Goal: Check status: Check status

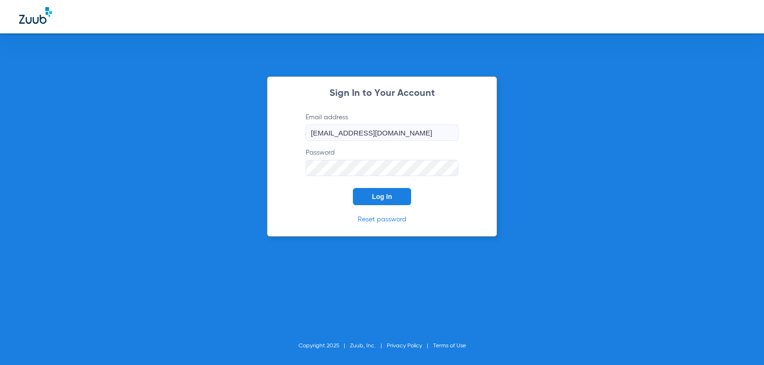
click at [394, 195] on button "Log In" at bounding box center [382, 196] width 58 height 17
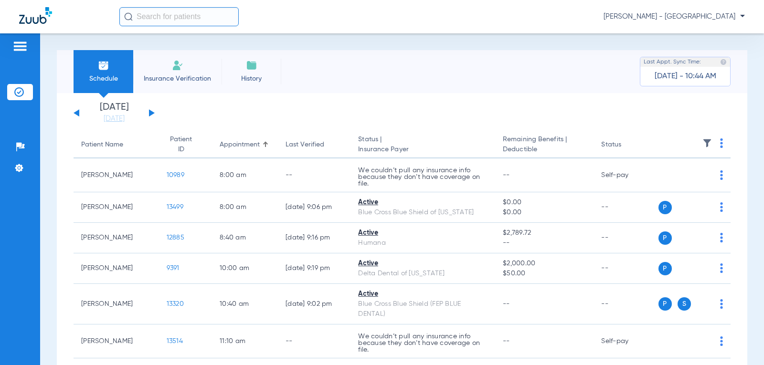
click at [151, 113] on button at bounding box center [152, 112] width 6 height 7
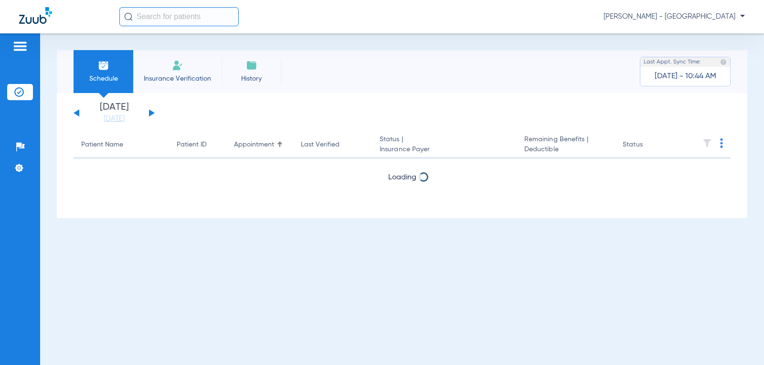
click at [151, 113] on button at bounding box center [152, 112] width 6 height 7
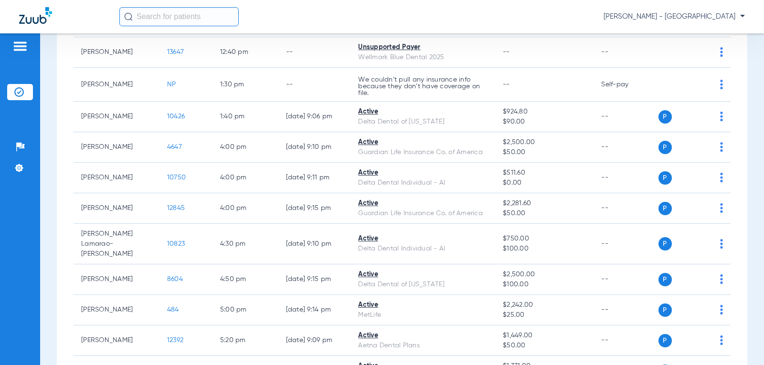
scroll to position [430, 0]
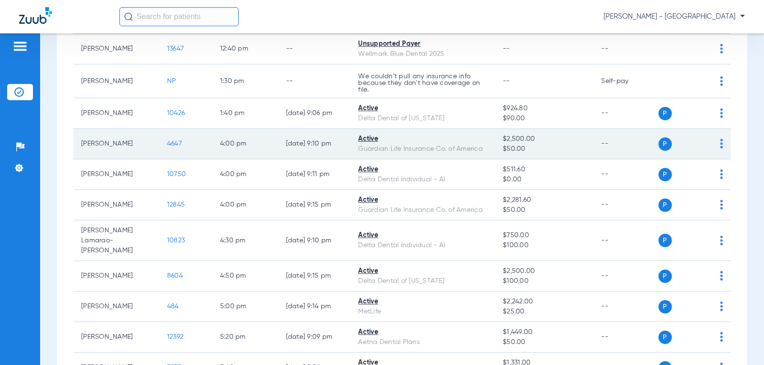
click at [168, 141] on span "4647" at bounding box center [174, 143] width 15 height 7
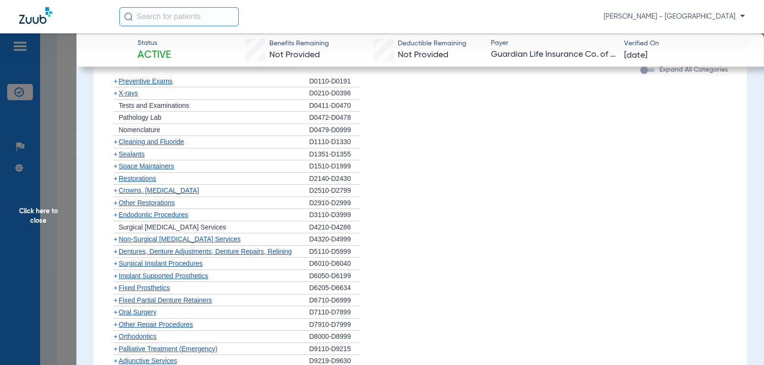
scroll to position [1052, 0]
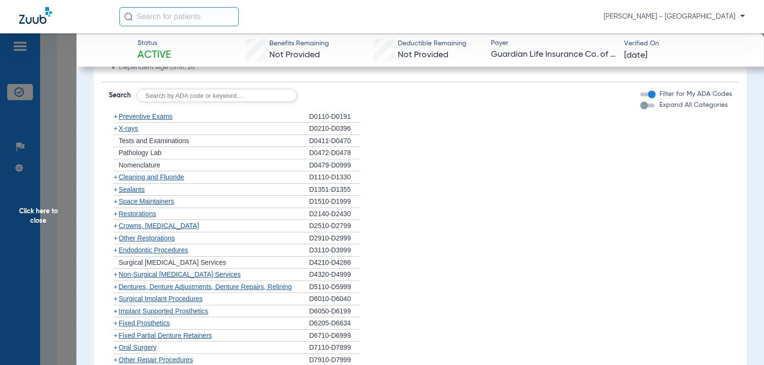
click at [128, 125] on span "X-rays" at bounding box center [128, 129] width 19 height 8
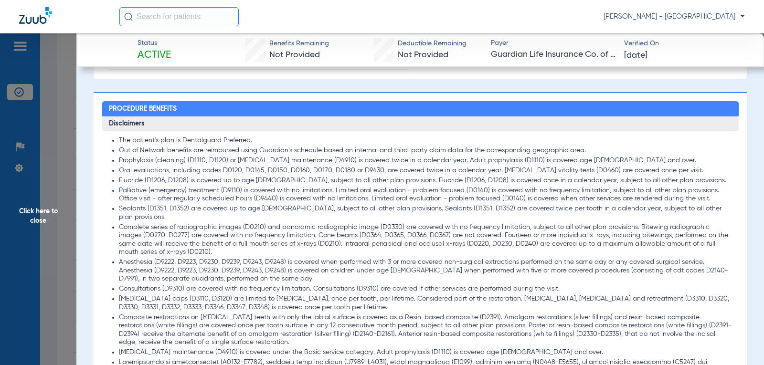
scroll to position [447, 0]
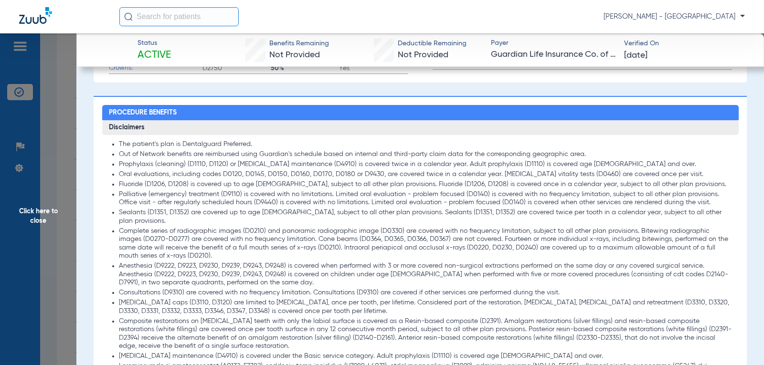
click at [32, 215] on span "Click here to close" at bounding box center [38, 215] width 76 height 365
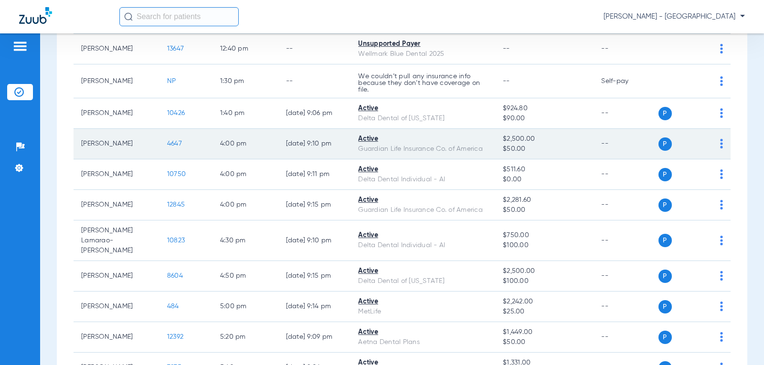
click at [171, 143] on span "4647" at bounding box center [174, 143] width 15 height 7
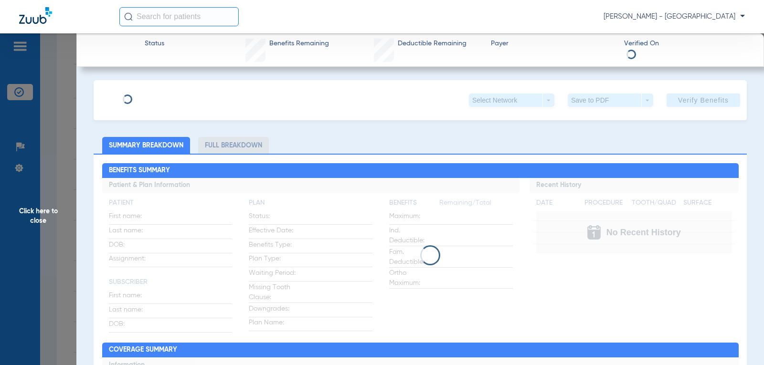
click at [233, 148] on li "Full Breakdown" at bounding box center [233, 145] width 71 height 17
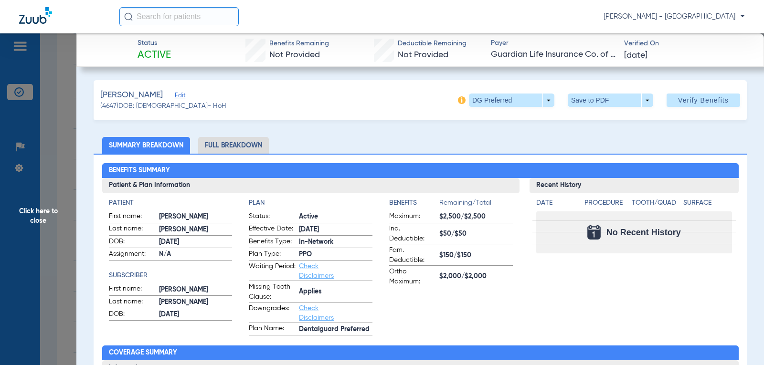
click at [233, 148] on li "Full Breakdown" at bounding box center [233, 145] width 71 height 17
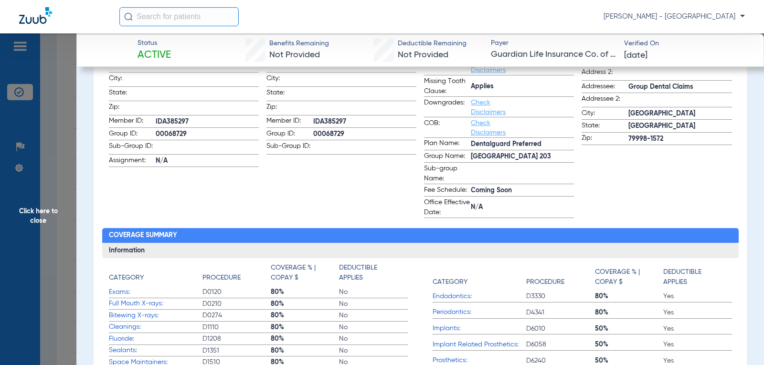
scroll to position [239, 0]
